Goal: Transaction & Acquisition: Purchase product/service

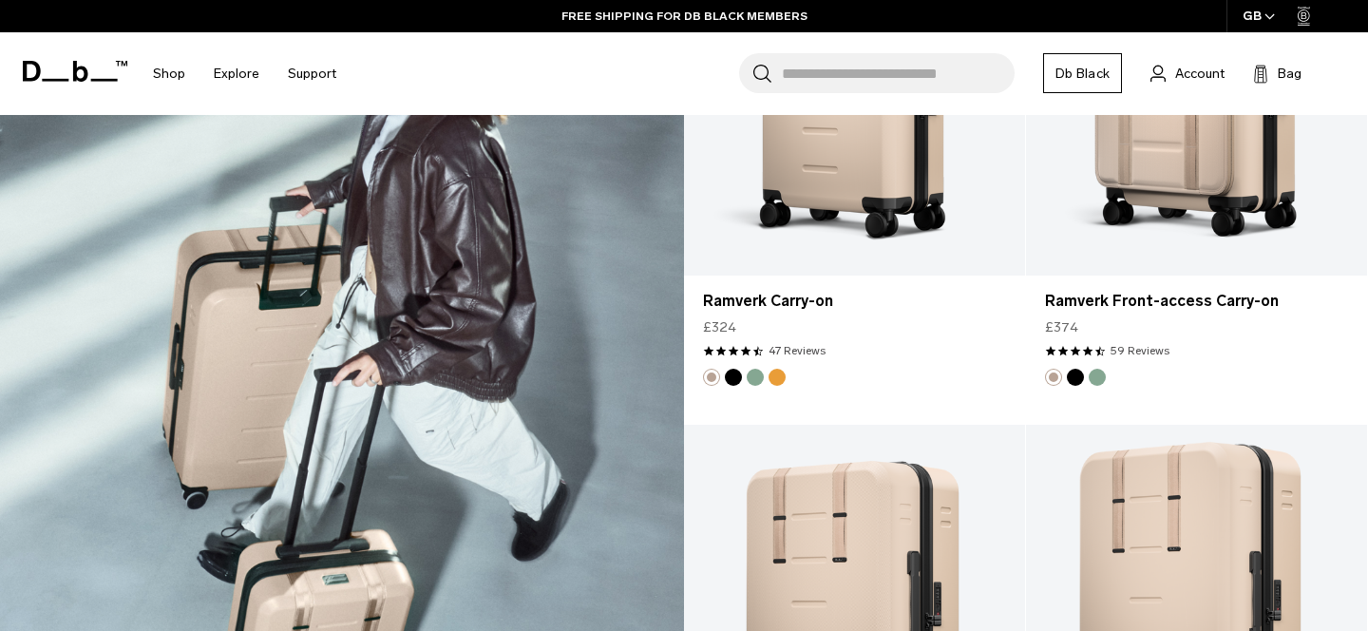
scroll to position [2692, 0]
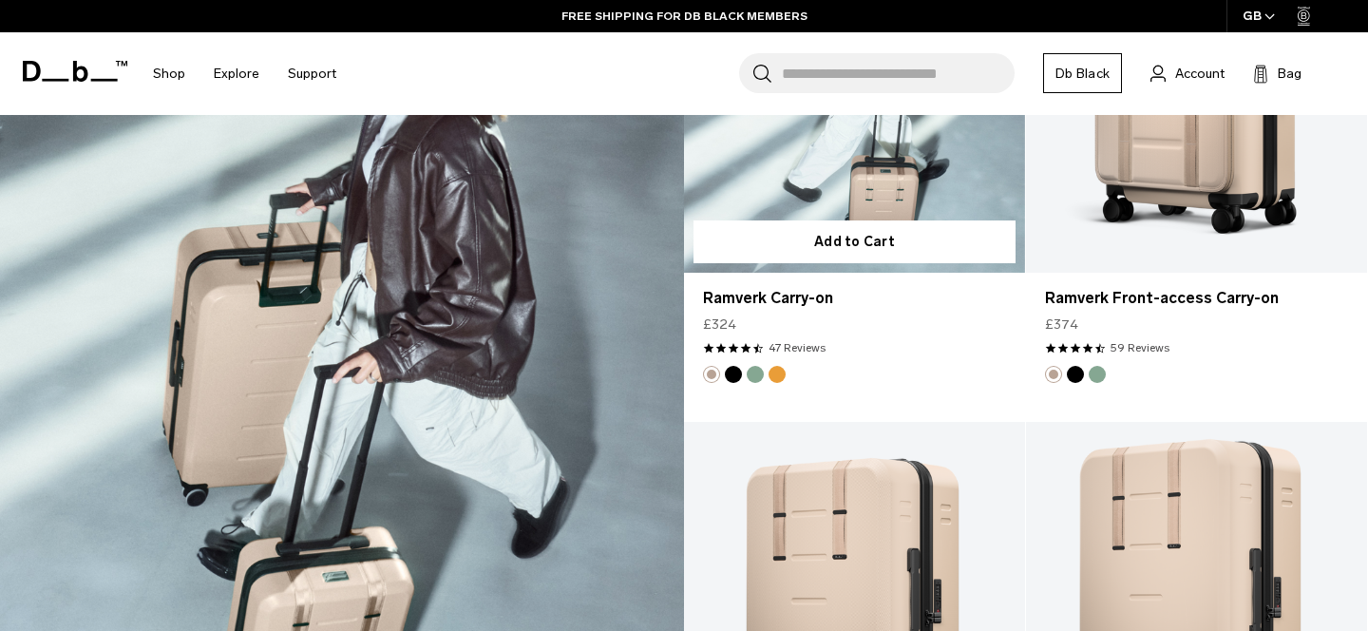
click at [780, 374] on button "Parhelion Orange" at bounding box center [777, 374] width 17 height 17
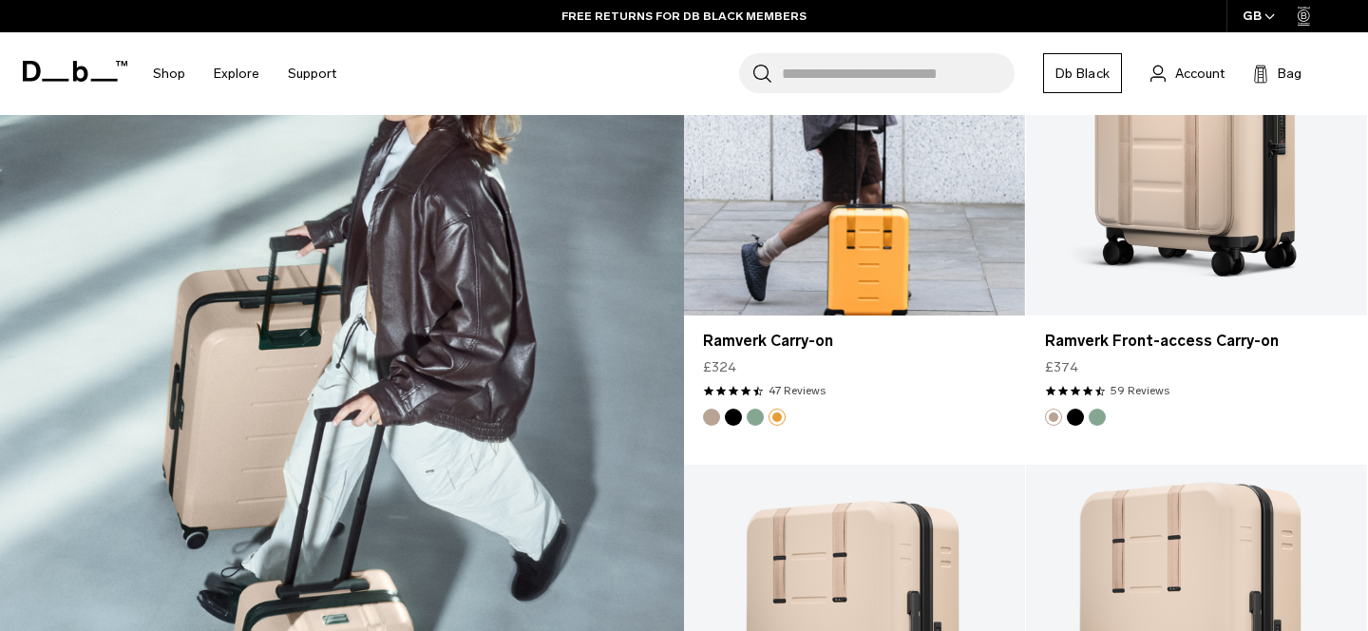
scroll to position [2651, 0]
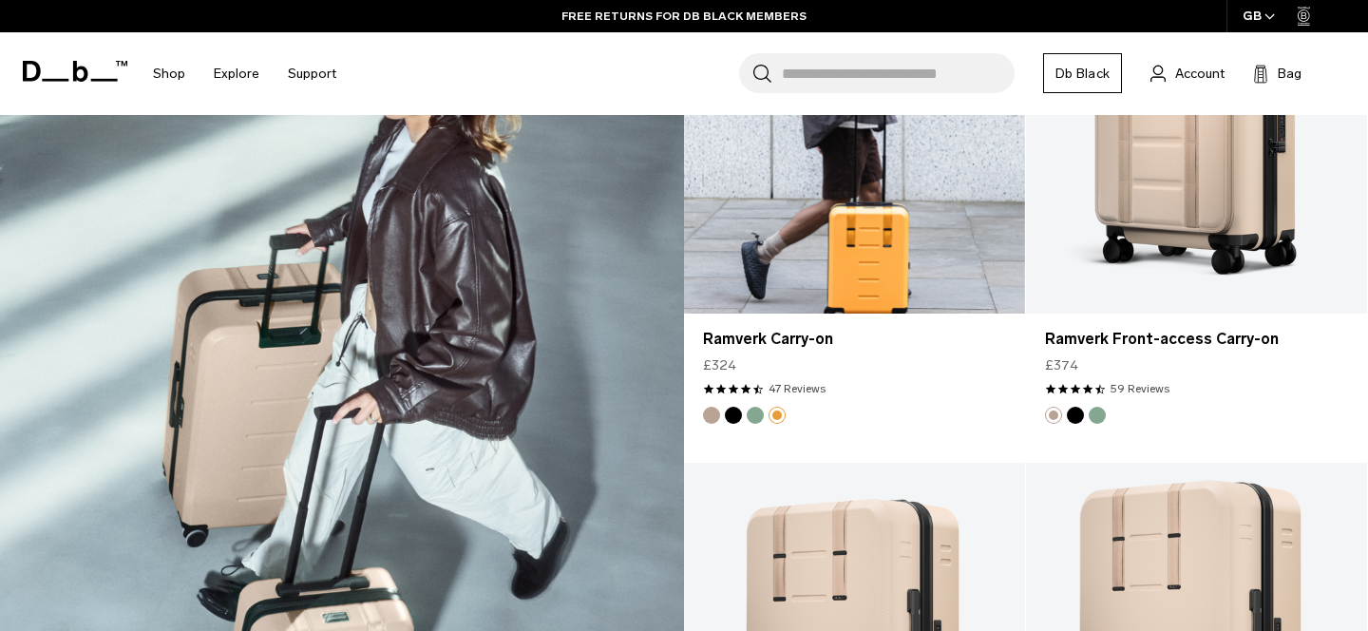
click at [759, 418] on button "Green Ray" at bounding box center [755, 415] width 17 height 17
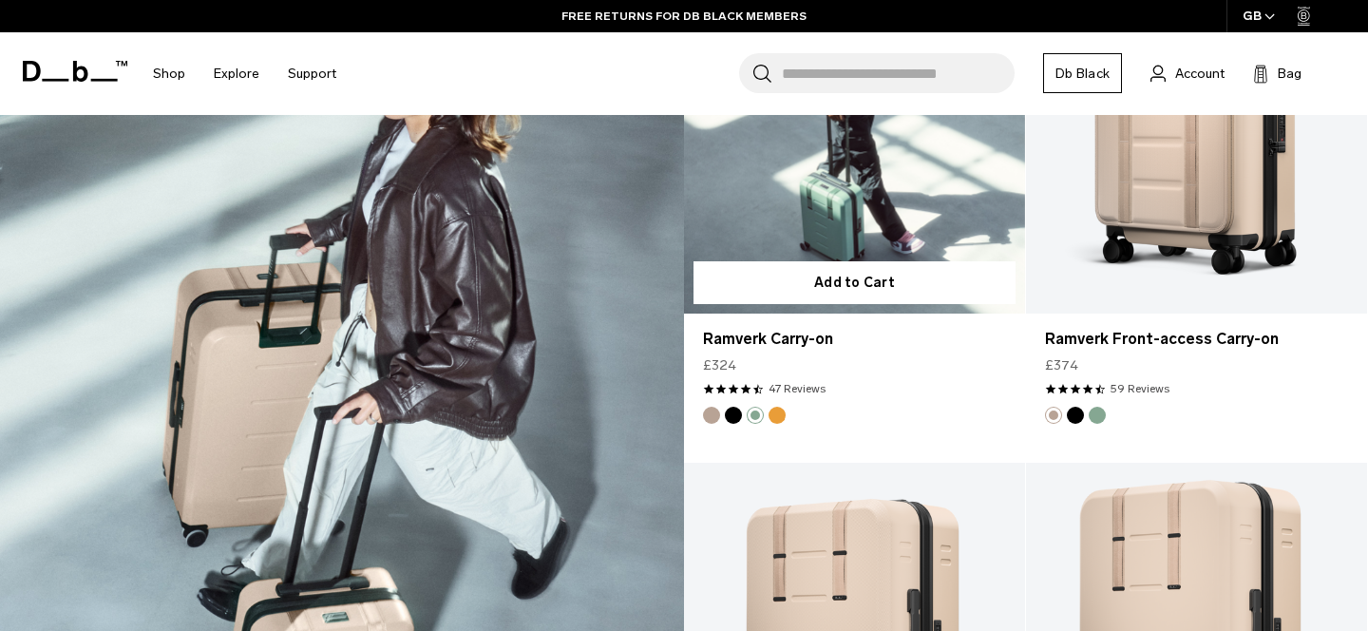
click at [734, 416] on button "Black Out" at bounding box center [733, 415] width 17 height 17
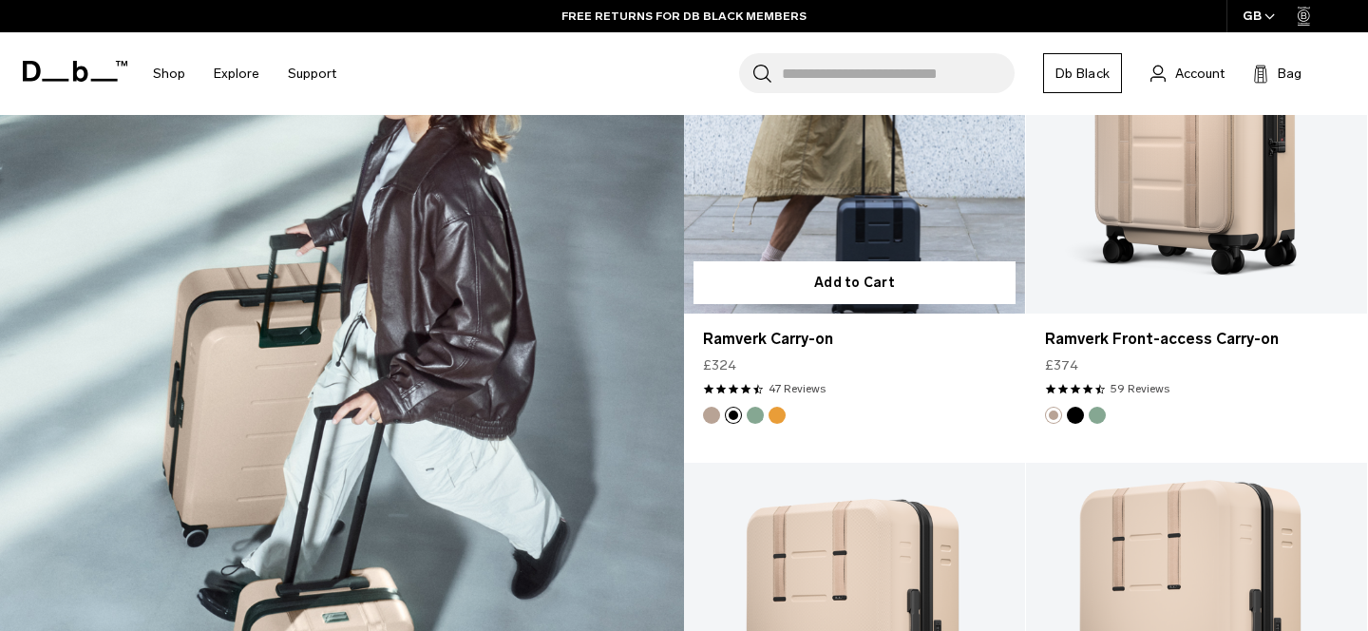
click at [722, 417] on ul at bounding box center [744, 415] width 83 height 17
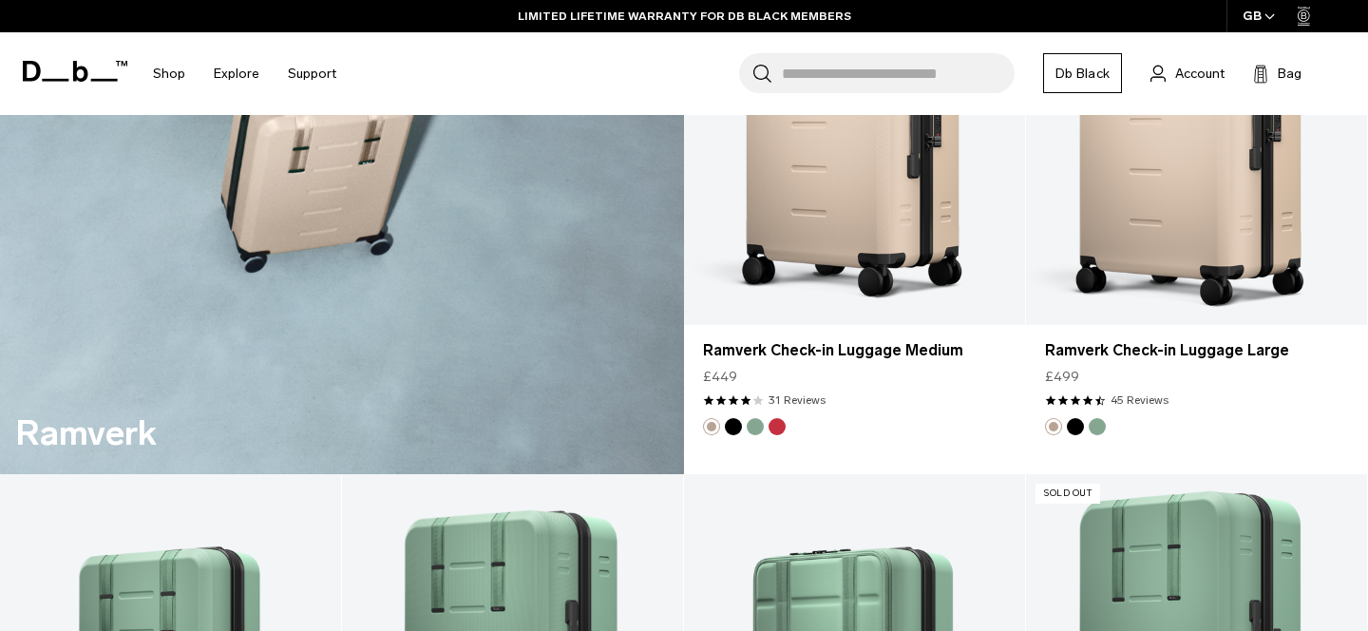
scroll to position [3268, 0]
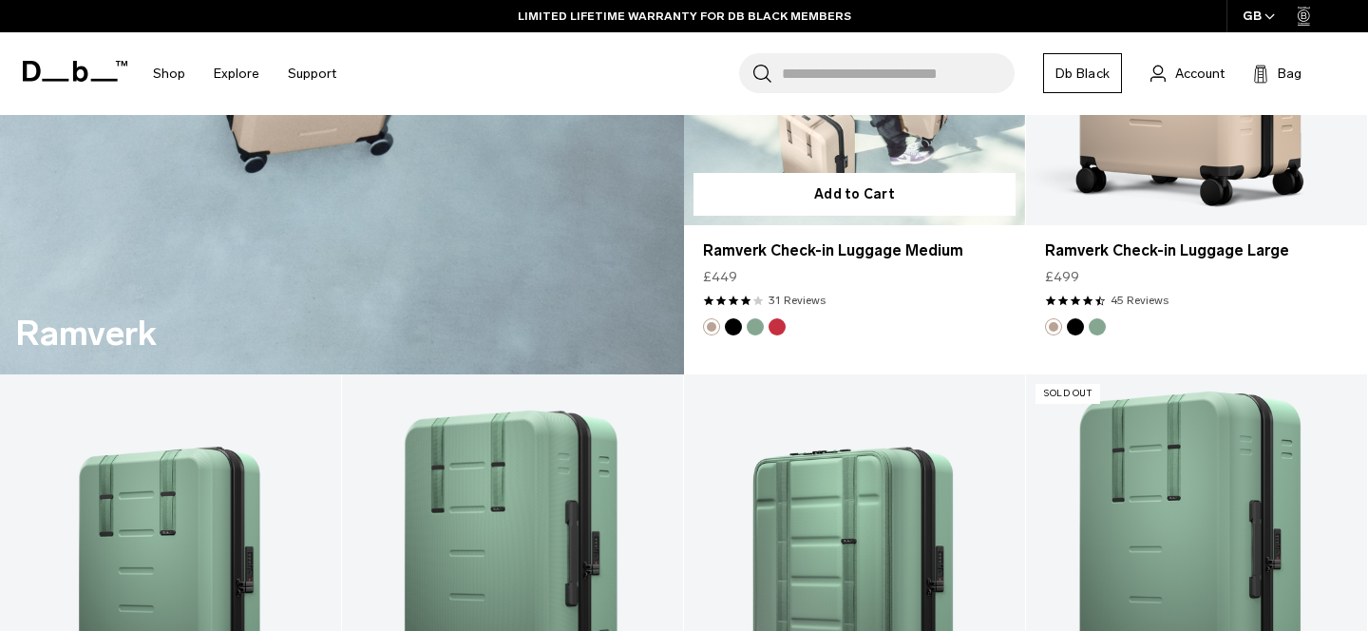
click at [777, 327] on button "Sprite Lightning Red" at bounding box center [777, 326] width 17 height 17
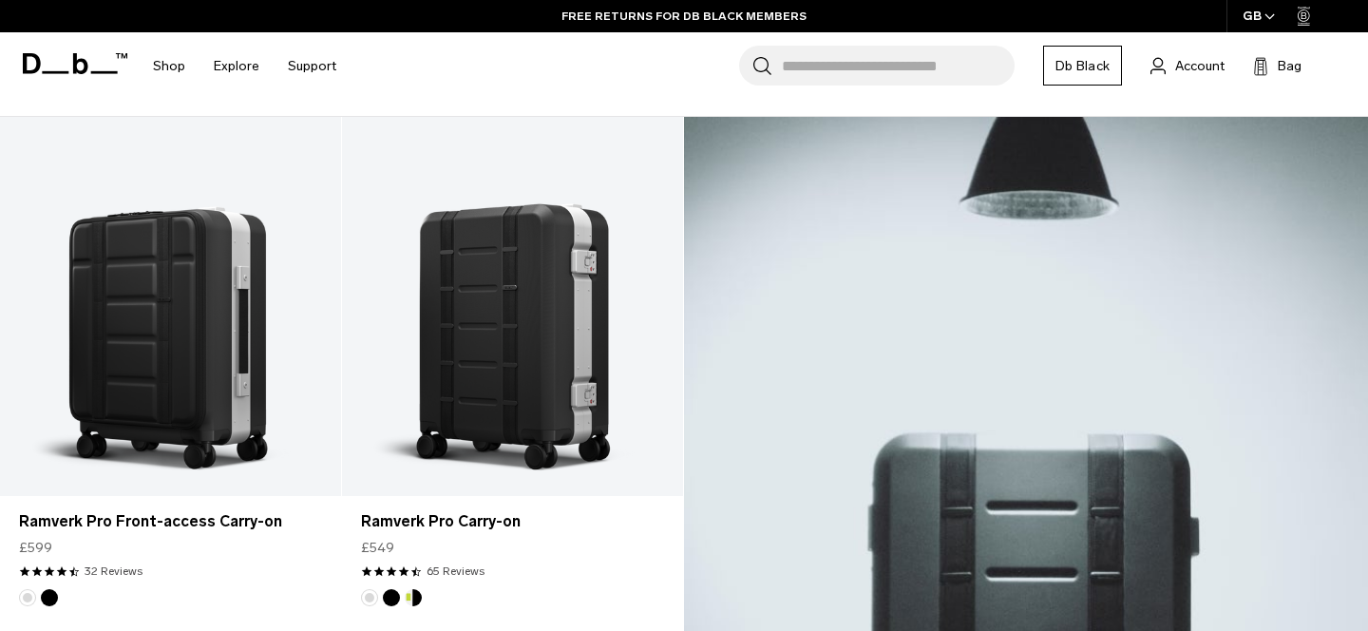
scroll to position [353, 0]
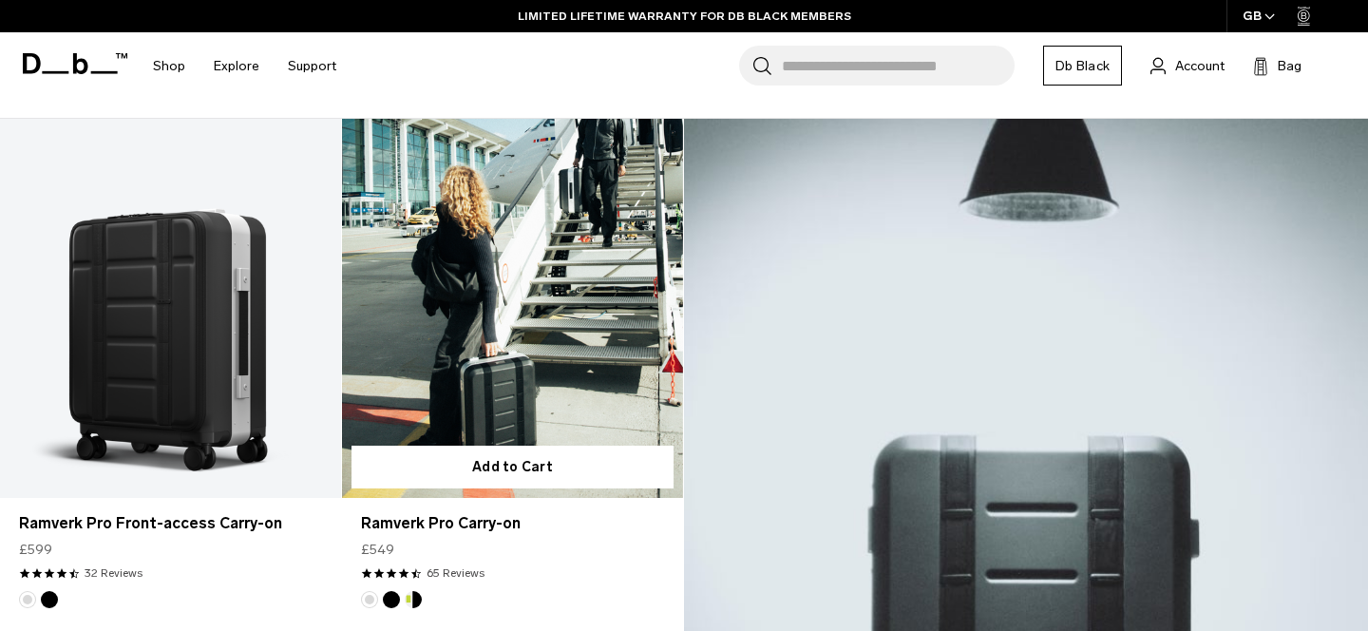
click at [575, 307] on link "Ramverk Pro Carry-on" at bounding box center [512, 308] width 341 height 379
